Goal: Information Seeking & Learning: Learn about a topic

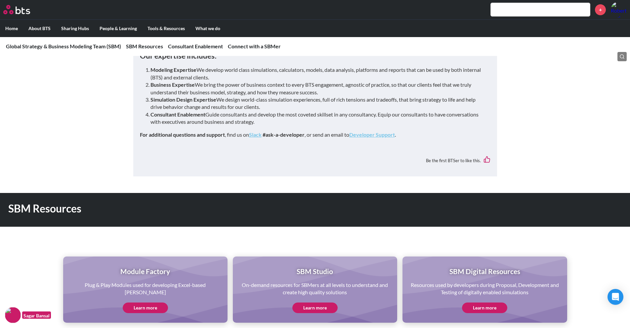
scroll to position [221, 0]
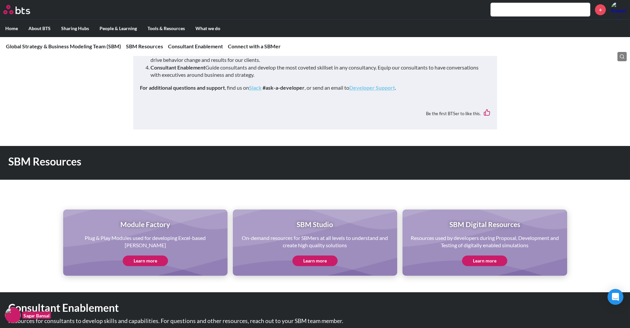
click at [144, 259] on link "Learn more" at bounding box center [145, 260] width 45 height 11
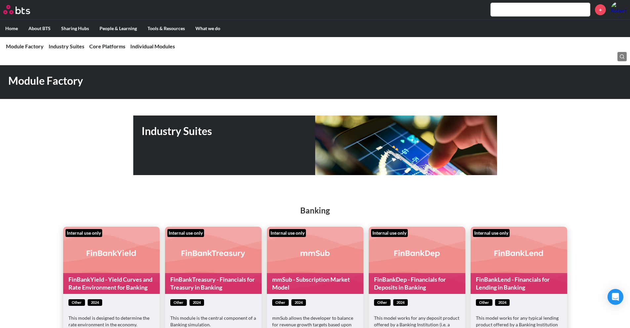
scroll to position [165, 0]
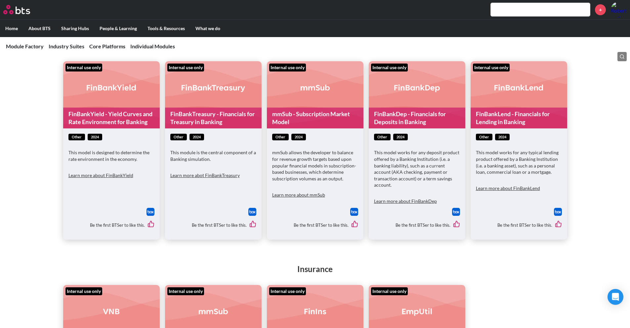
click at [355, 212] on img at bounding box center [354, 212] width 8 height 8
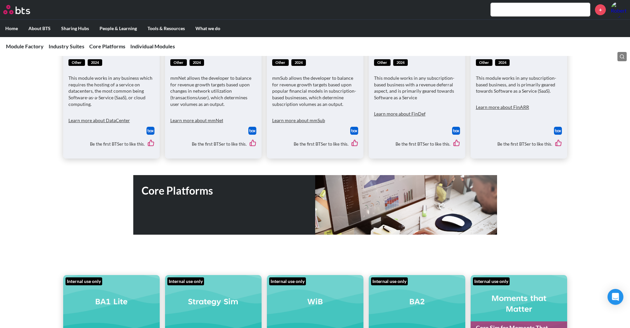
scroll to position [2128, 0]
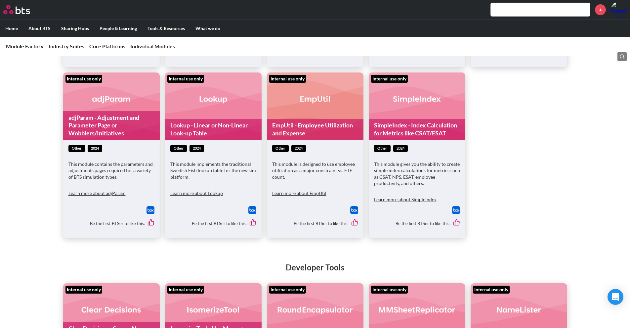
click at [209, 174] on div "This module implements the traditional Swedish Fish lookup table for the new si…" at bounding box center [213, 174] width 86 height 26
click at [186, 161] on p "This module implements the traditional Swedish Fish lookup table for the new si…" at bounding box center [213, 171] width 86 height 20
click at [255, 206] on img at bounding box center [252, 210] width 8 height 8
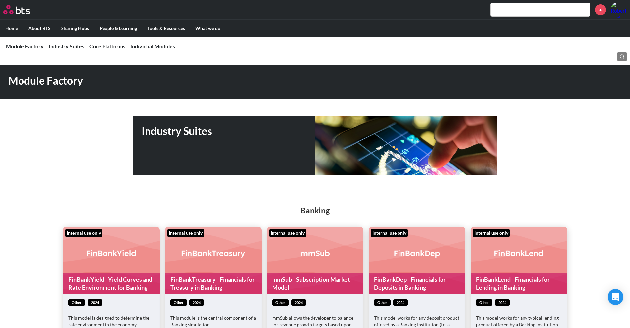
scroll to position [550, 0]
